Goal: Task Accomplishment & Management: Use online tool/utility

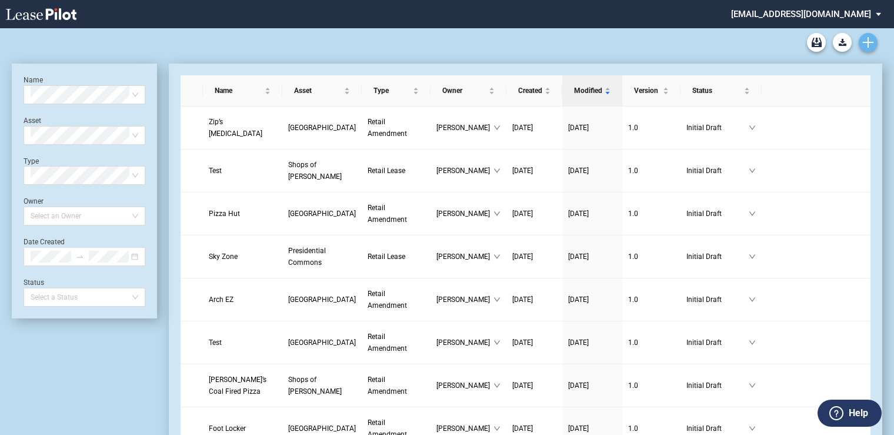
click at [869, 37] on icon "Create new document" at bounding box center [868, 42] width 11 height 11
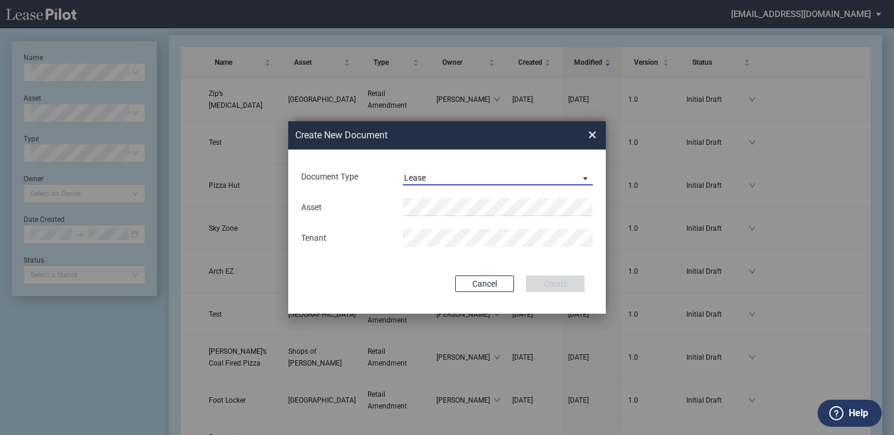
click at [490, 178] on span "Lease" at bounding box center [488, 178] width 169 height 12
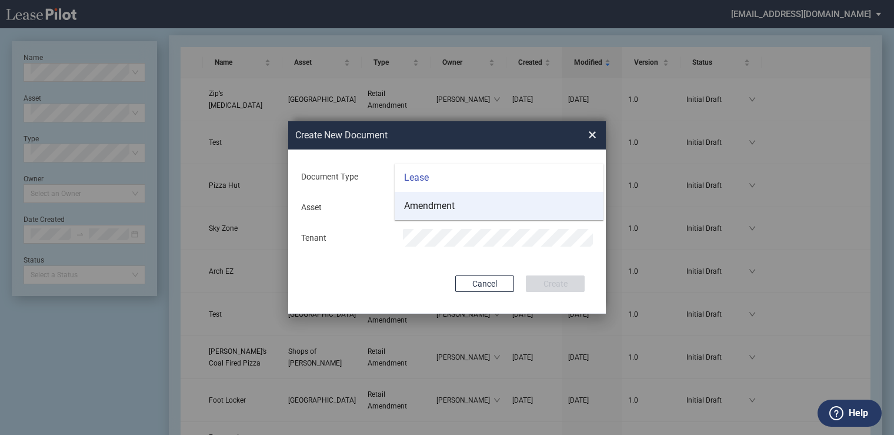
click at [453, 211] on div "Amendment" at bounding box center [429, 205] width 51 height 13
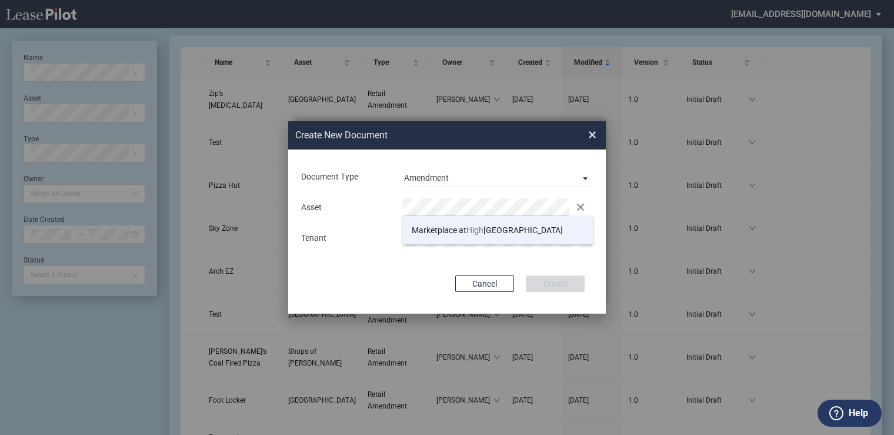
click at [529, 226] on li "Marketplace at [GEOGRAPHIC_DATA]" at bounding box center [498, 230] width 190 height 28
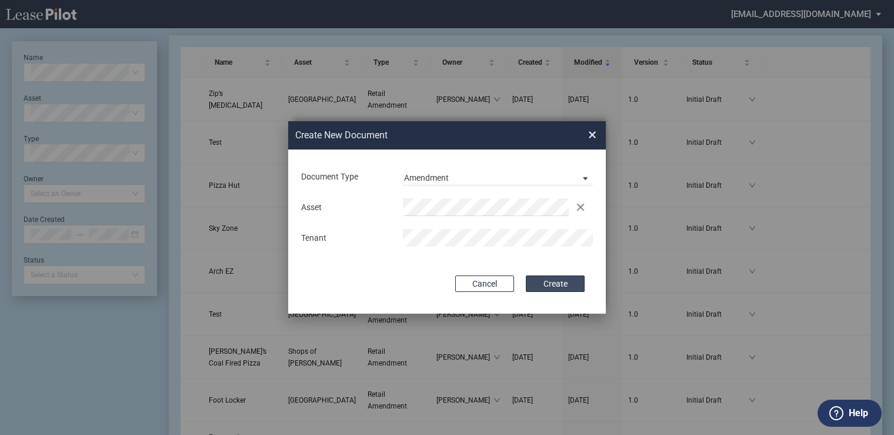
click at [550, 278] on button "Create" at bounding box center [555, 283] width 59 height 16
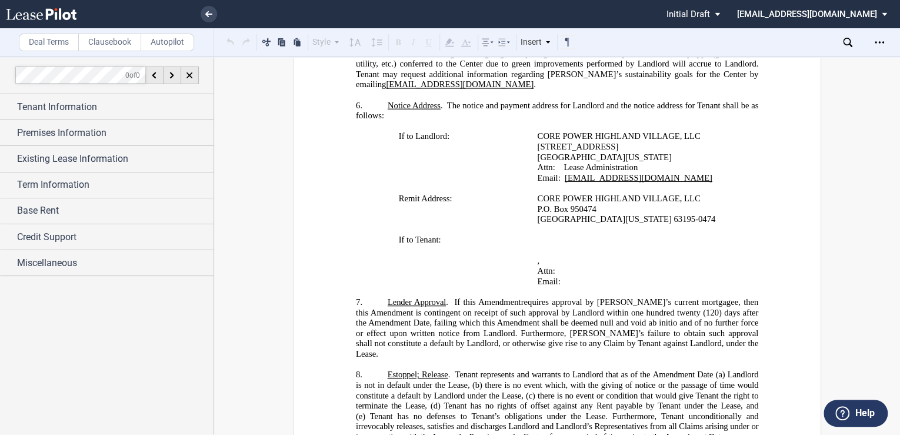
scroll to position [1411, 0]
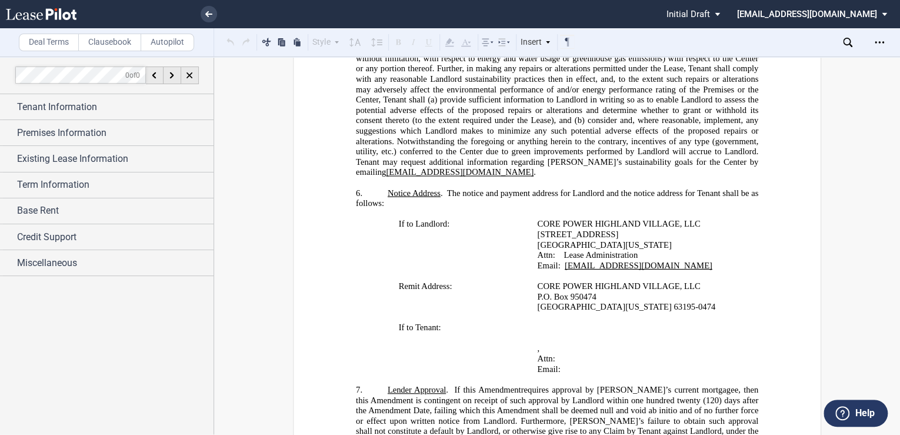
click at [853, 8] on md-select "asloan@diamondlawpa.com Change Password 2-Factor Authentication Sign Out" at bounding box center [816, 13] width 161 height 26
click at [775, 68] on div "Sign Out" at bounding box center [779, 70] width 31 height 12
